Goal: Task Accomplishment & Management: Use online tool/utility

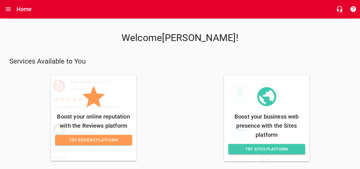
scroll to position [27, 0]
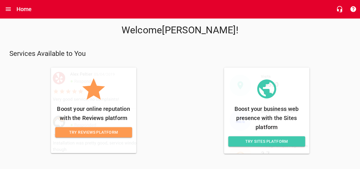
click at [111, 129] on span "Try Reviews Platform" at bounding box center [94, 132] width 68 height 7
